Goal: Obtain resource: Download file/media

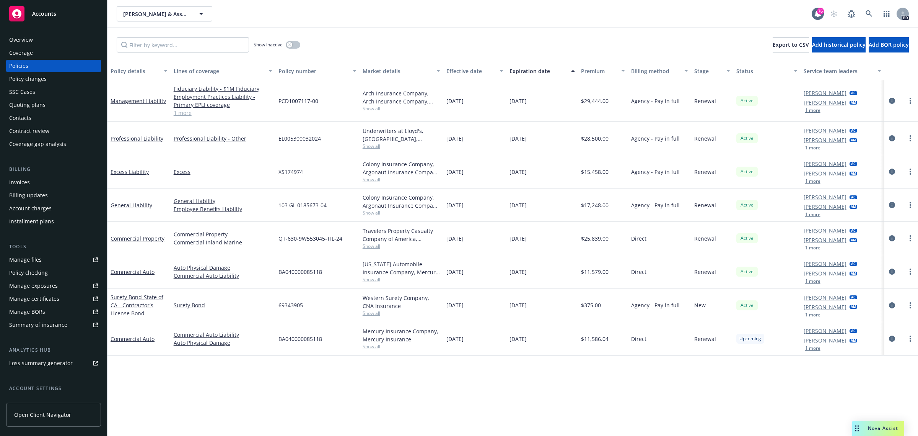
click at [51, 11] on span "Accounts" at bounding box center [44, 14] width 24 height 6
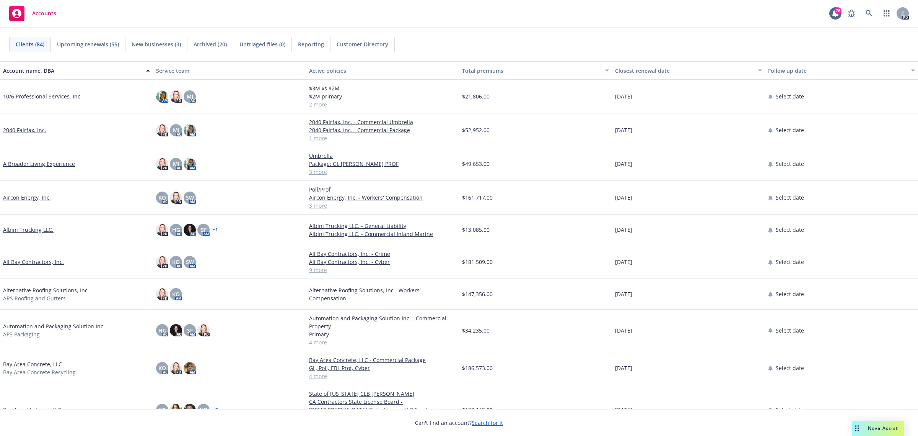
click at [22, 262] on link "All Bay Contractors, Inc." at bounding box center [33, 262] width 61 height 8
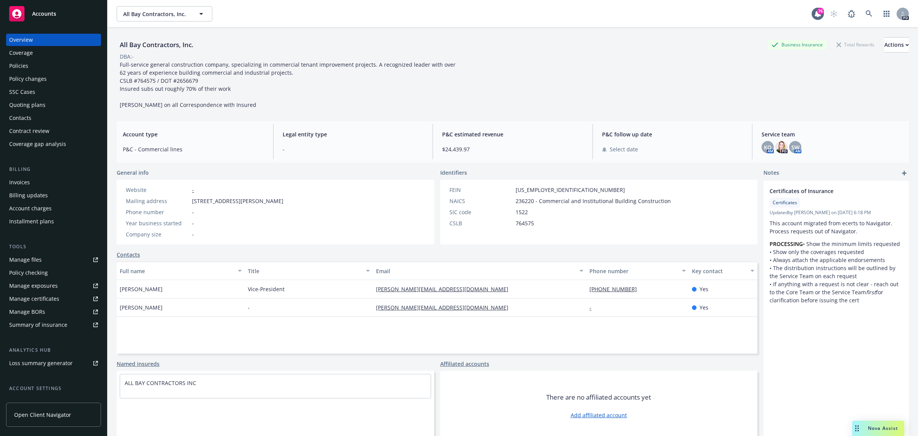
click at [18, 66] on div "Policies" at bounding box center [18, 66] width 19 height 12
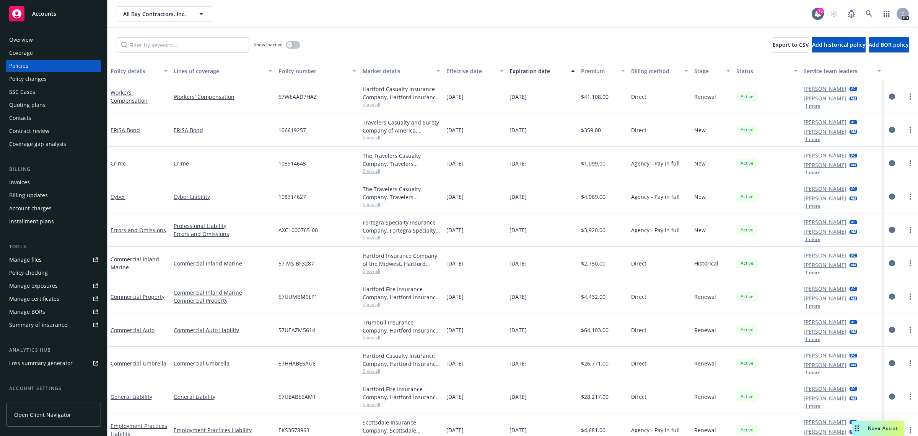
click at [39, 15] on span "Accounts" at bounding box center [44, 14] width 24 height 6
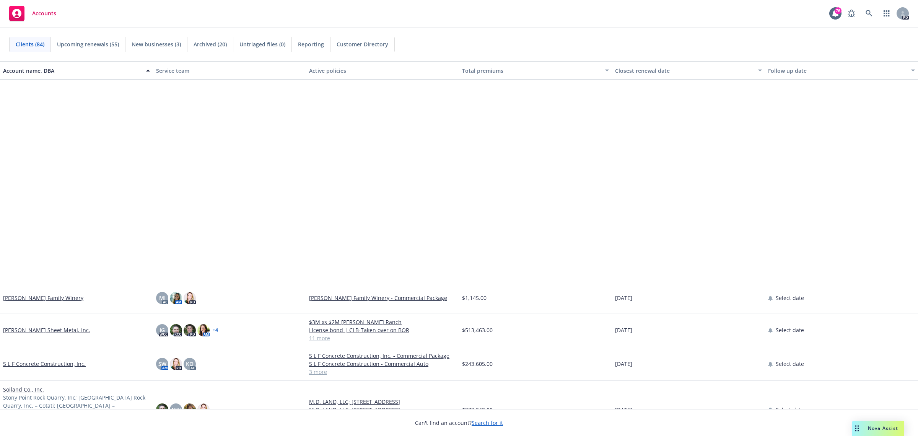
scroll to position [2153, 0]
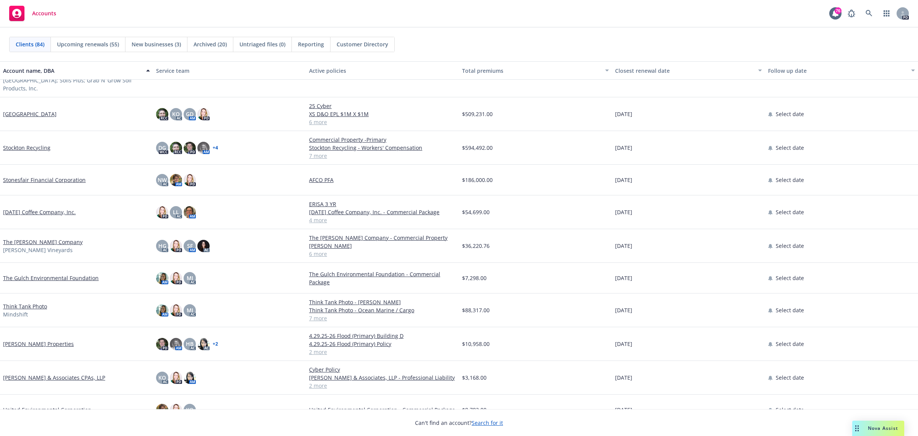
click at [22, 238] on link "The Capra Company" at bounding box center [43, 242] width 80 height 8
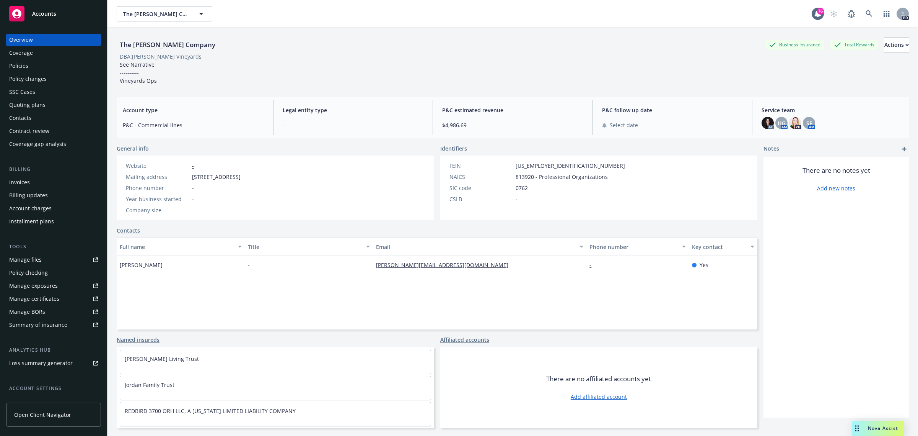
click at [28, 66] on div "Policies" at bounding box center [18, 66] width 19 height 12
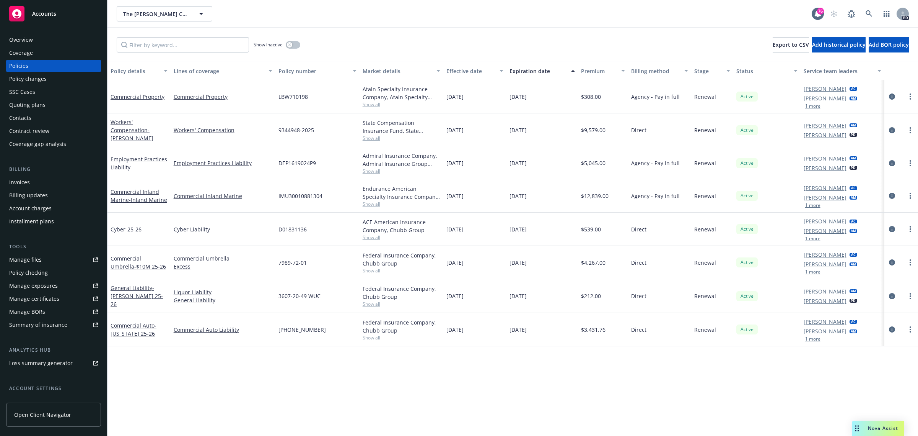
click at [46, 13] on span "Accounts" at bounding box center [44, 14] width 24 height 6
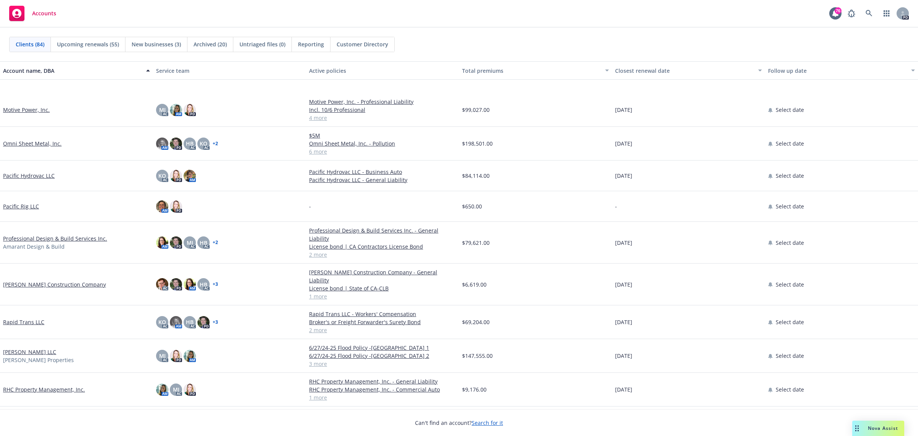
scroll to position [1914, 0]
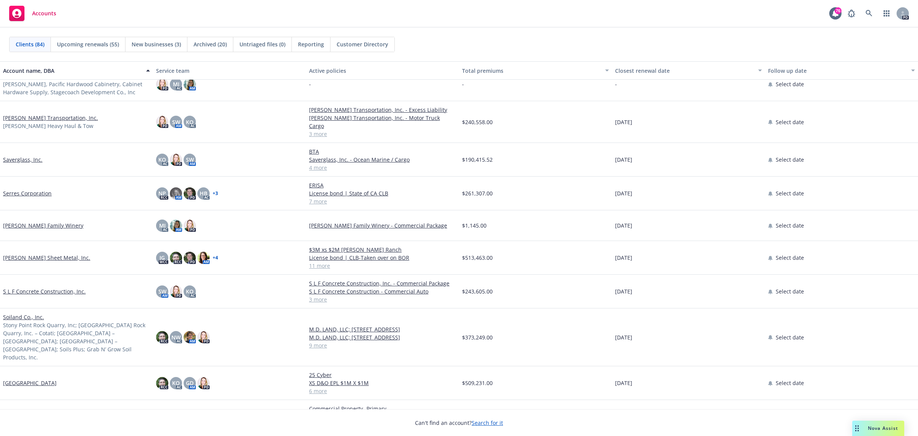
click at [29, 189] on link "Serres Corporation" at bounding box center [27, 193] width 49 height 8
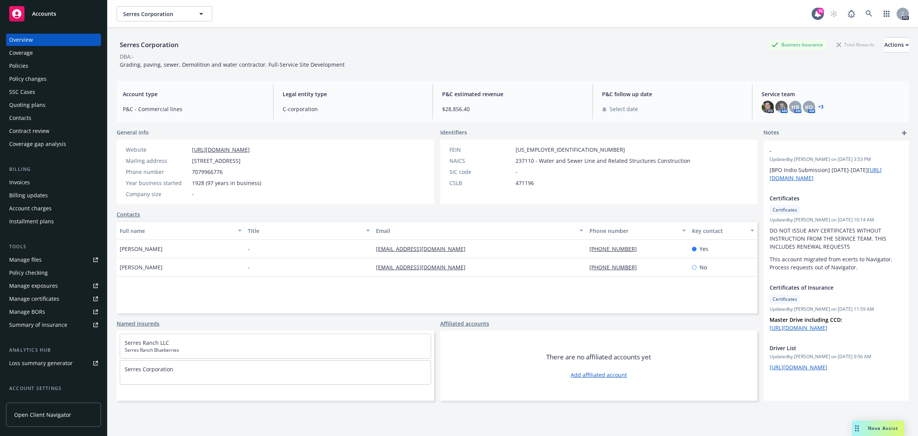
click at [18, 68] on div "Policies" at bounding box center [18, 66] width 19 height 12
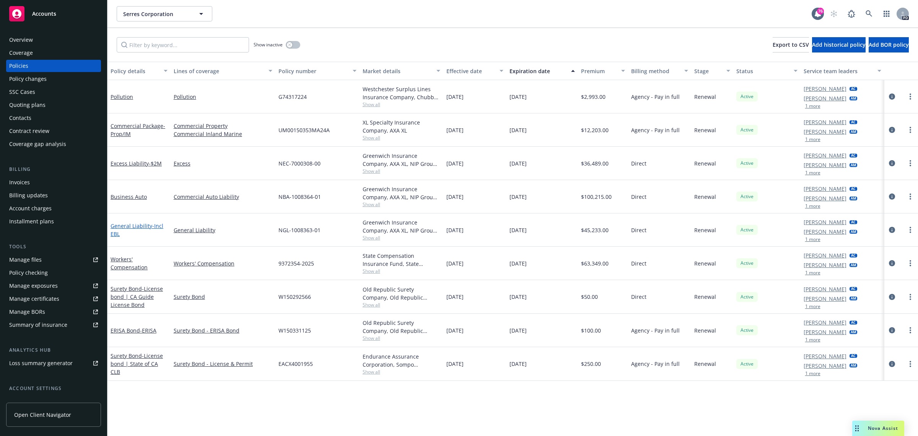
click at [126, 224] on link "General Liability - Incl EBL" at bounding box center [137, 229] width 53 height 15
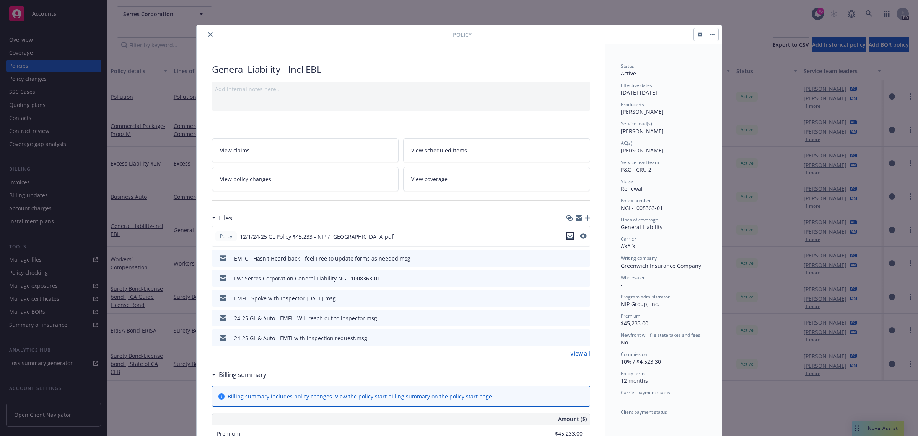
click at [567, 237] on icon "download file" at bounding box center [570, 238] width 6 height 2
click at [208, 34] on icon "close" at bounding box center [210, 34] width 5 height 5
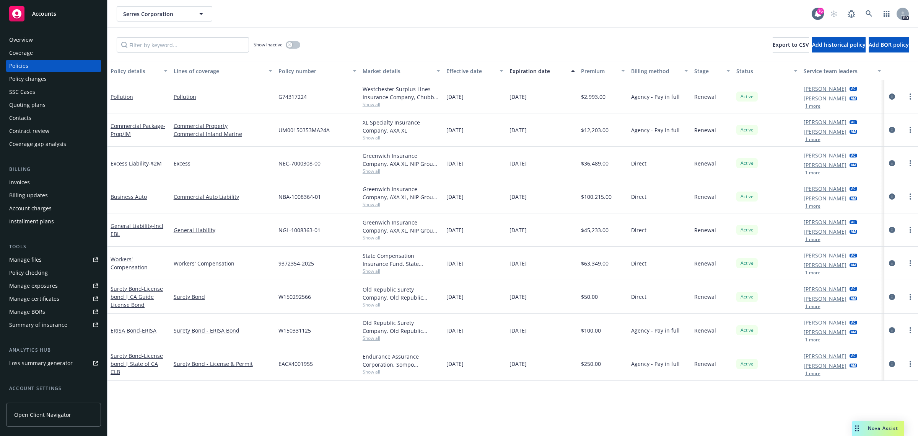
click at [39, 13] on span "Accounts" at bounding box center [44, 14] width 24 height 6
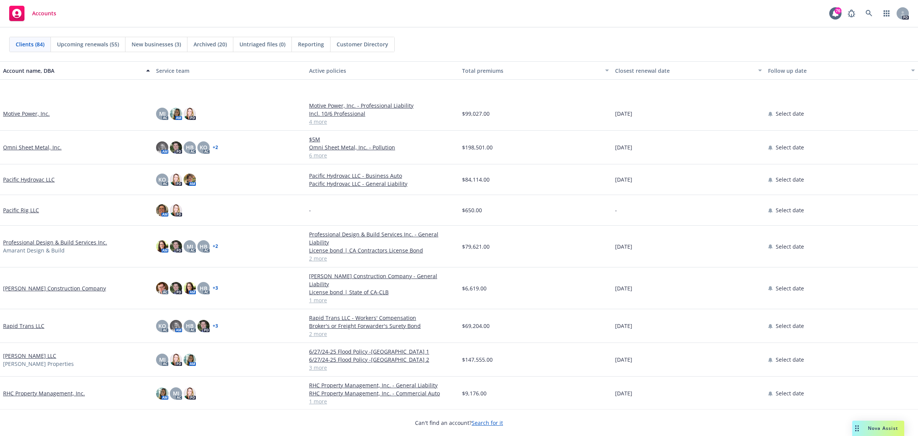
scroll to position [1627, 0]
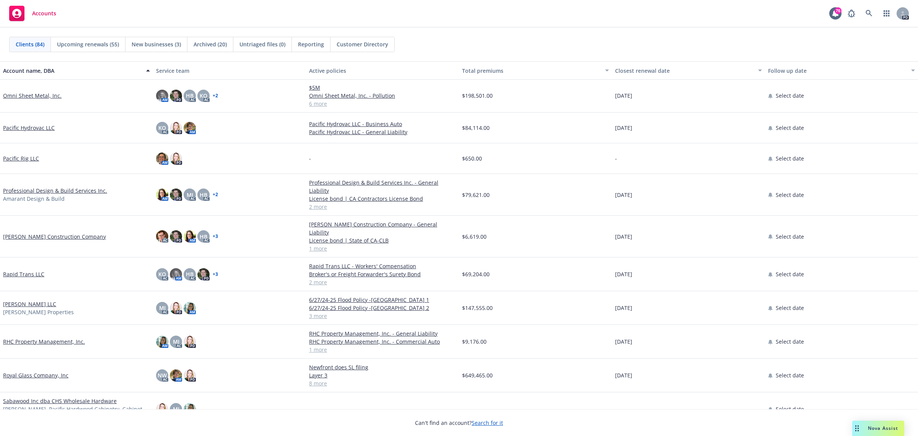
click at [44, 186] on link "Professional Design & Build Services Inc." at bounding box center [55, 190] width 104 height 8
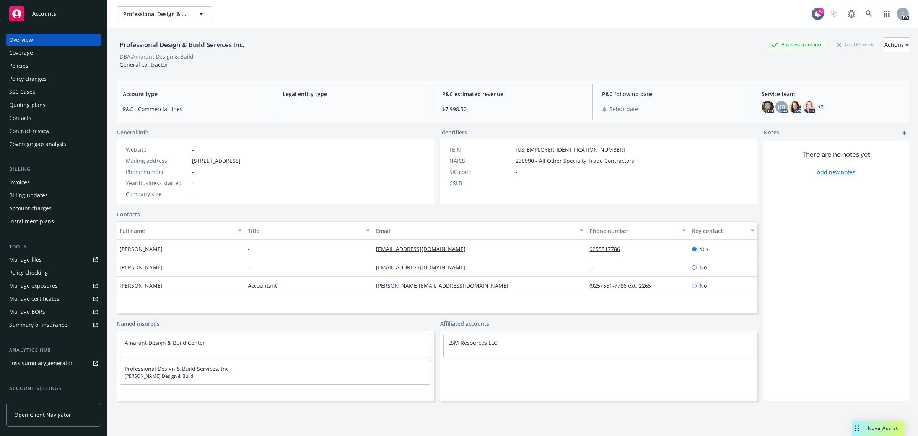
click at [21, 65] on div "Policies" at bounding box center [18, 66] width 19 height 12
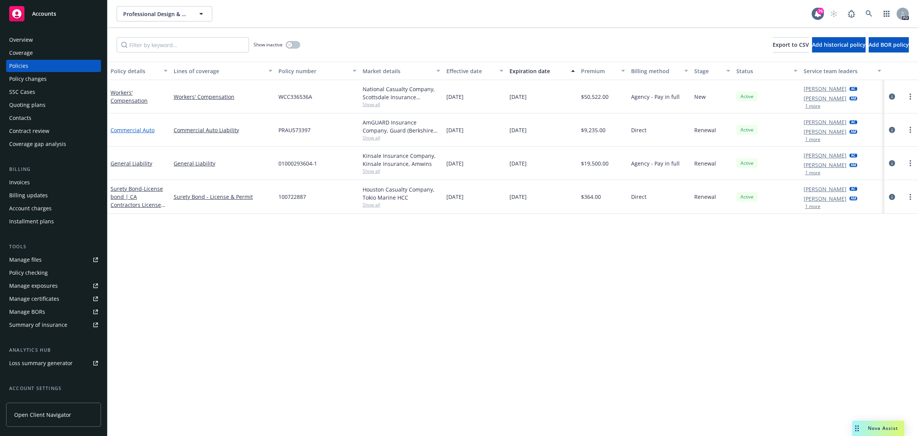
click at [139, 129] on link "Commercial Auto" at bounding box center [133, 129] width 44 height 7
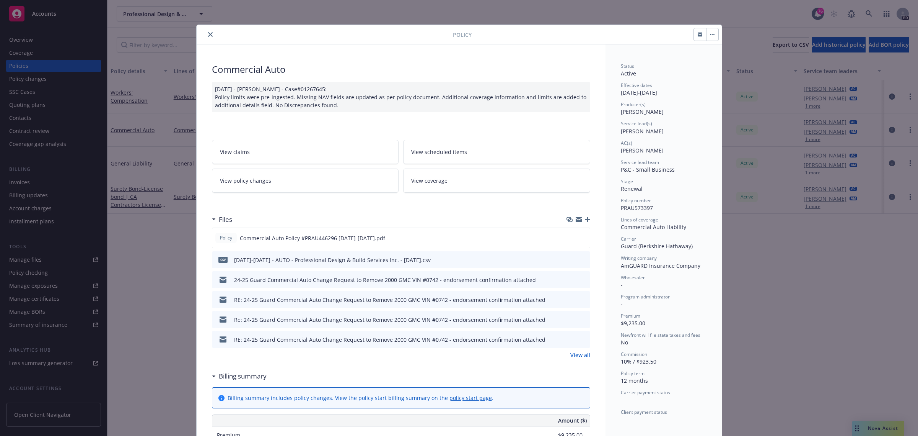
click at [464, 150] on link "View scheduled items" at bounding box center [496, 152] width 187 height 24
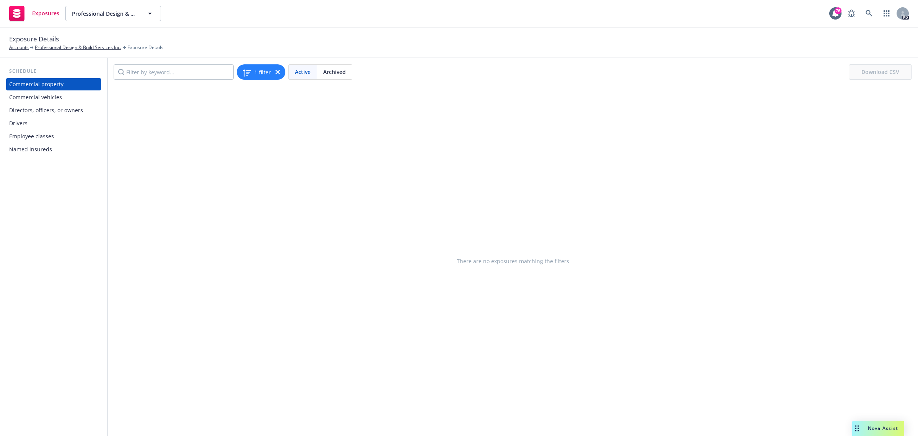
click at [25, 126] on div "Drivers" at bounding box center [18, 123] width 18 height 12
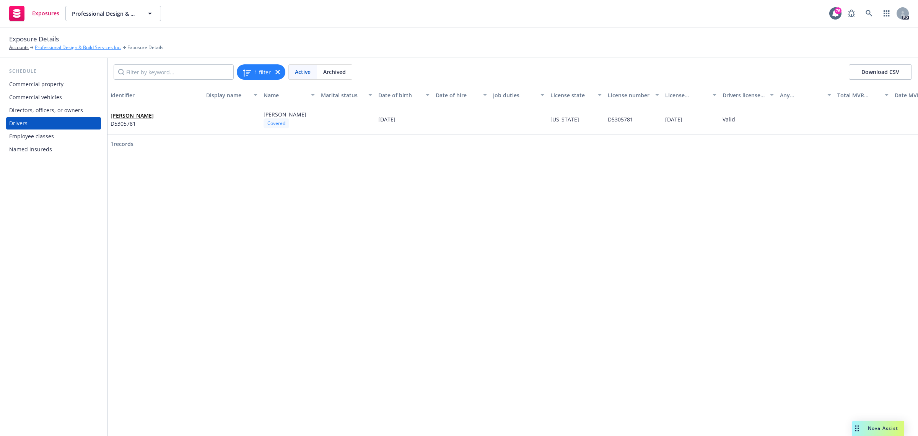
click at [43, 45] on link "Professional Design & Build Services Inc." at bounding box center [78, 47] width 86 height 7
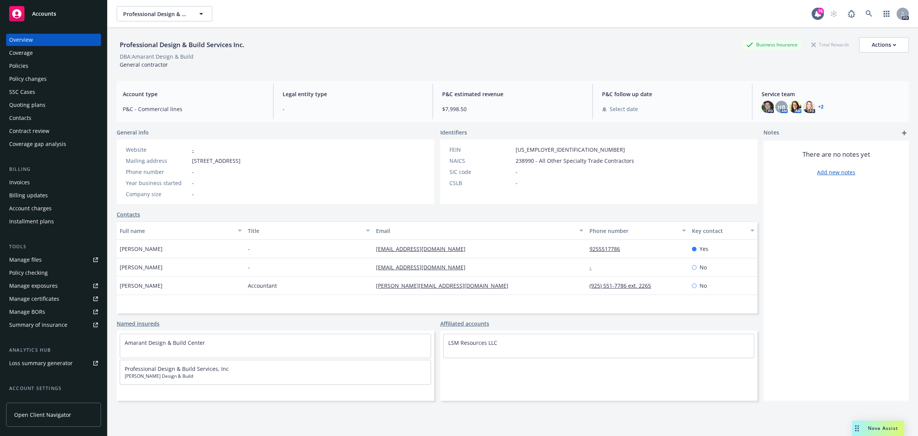
click at [28, 67] on div "Policies" at bounding box center [18, 66] width 19 height 12
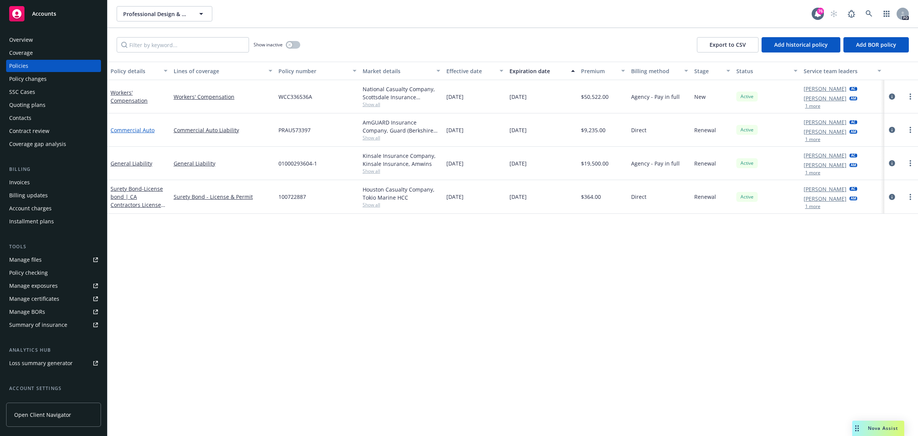
click at [131, 127] on link "Commercial Auto" at bounding box center [133, 129] width 44 height 7
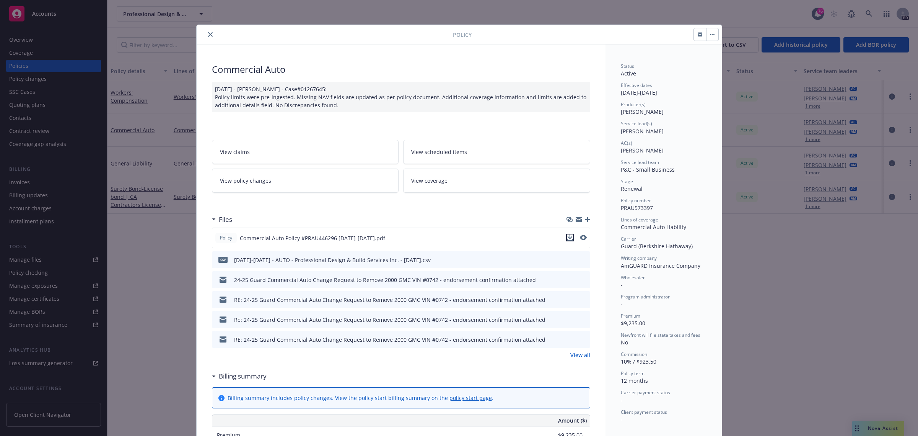
click at [569, 236] on button "download file" at bounding box center [570, 237] width 8 height 8
click at [206, 35] on button "close" at bounding box center [210, 34] width 9 height 9
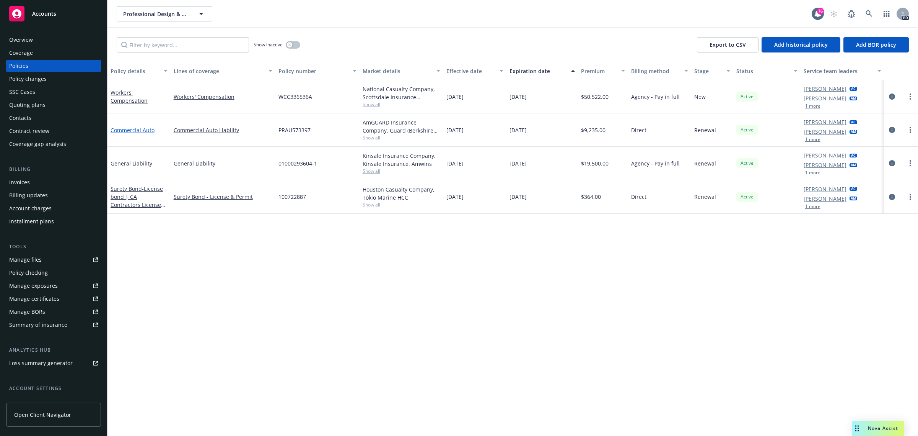
click at [126, 129] on link "Commercial Auto" at bounding box center [133, 129] width 44 height 7
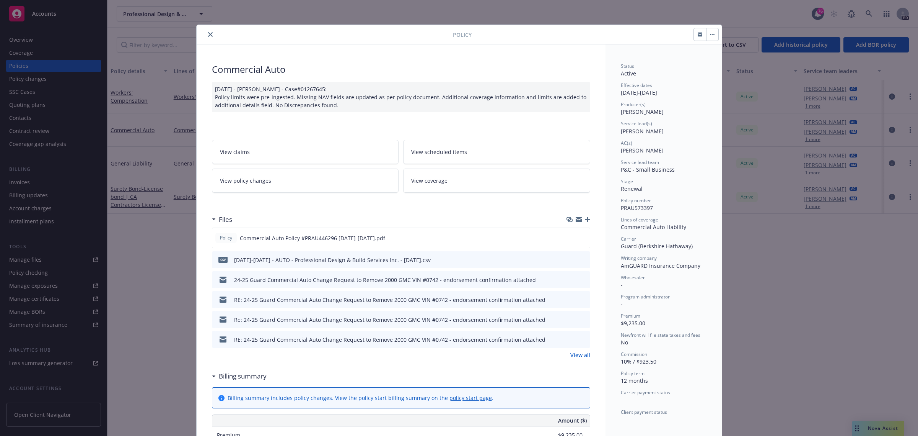
scroll to position [23, 0]
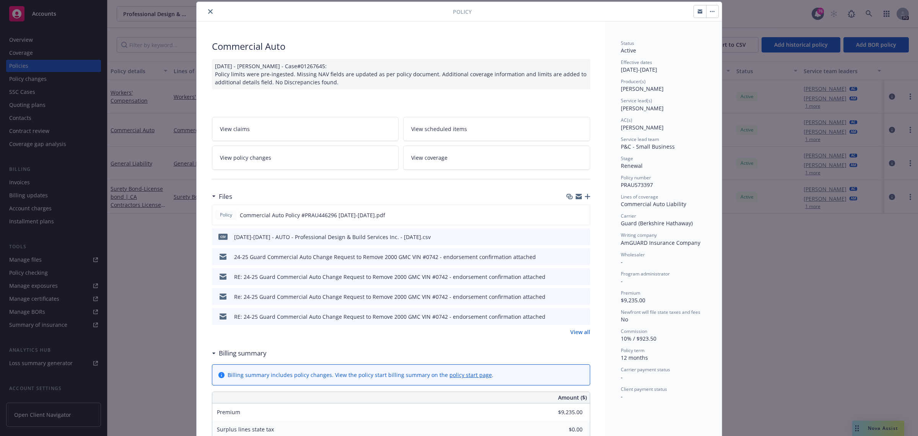
click at [454, 130] on span "View scheduled items" at bounding box center [439, 129] width 56 height 8
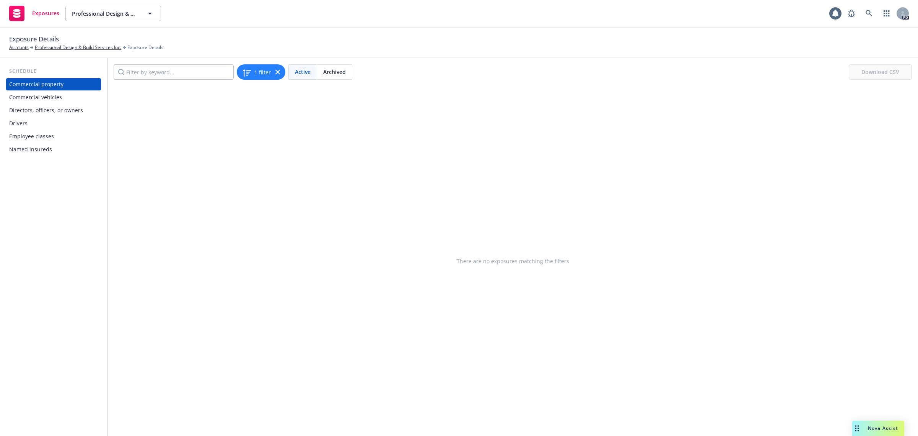
click at [25, 98] on div "Commercial vehicles" at bounding box center [35, 97] width 53 height 12
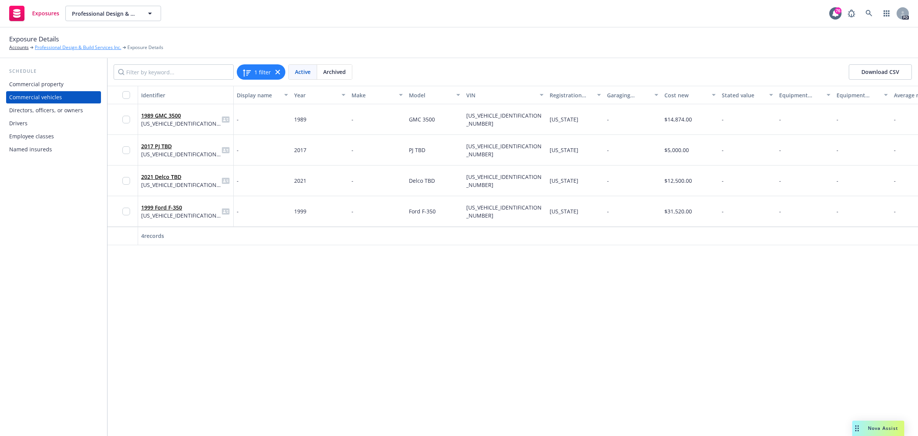
click at [96, 46] on link "Professional Design & Build Services Inc." at bounding box center [78, 47] width 86 height 7
